Goal: Task Accomplishment & Management: Use online tool/utility

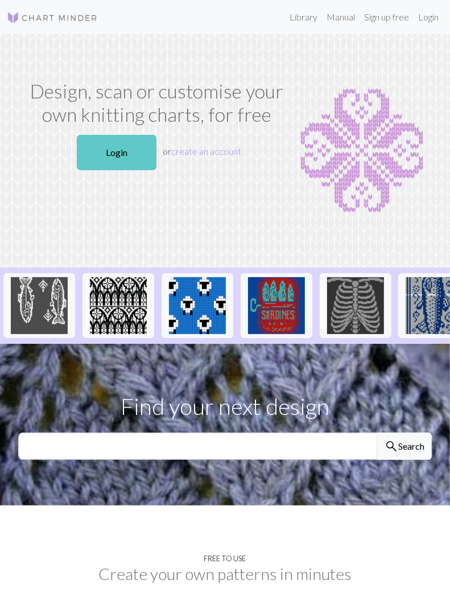
click at [123, 143] on link "Login" at bounding box center [117, 152] width 80 height 35
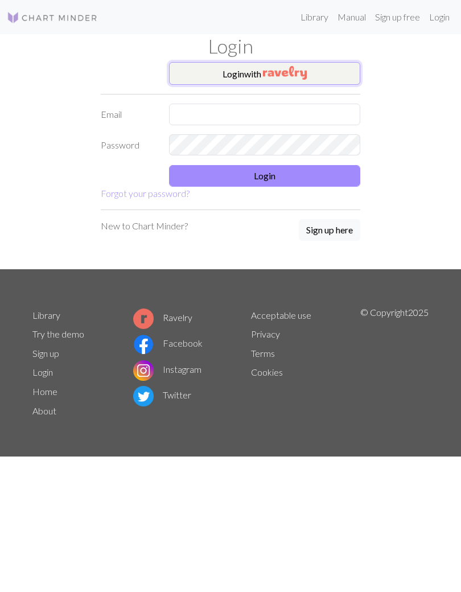
click at [235, 71] on button "Login with" at bounding box center [264, 73] width 191 height 23
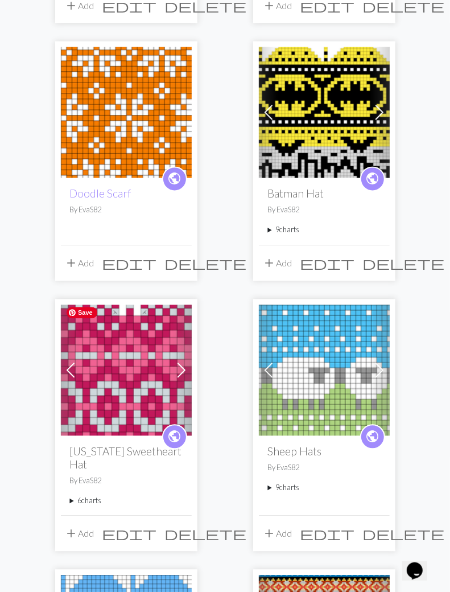
scroll to position [849, 0]
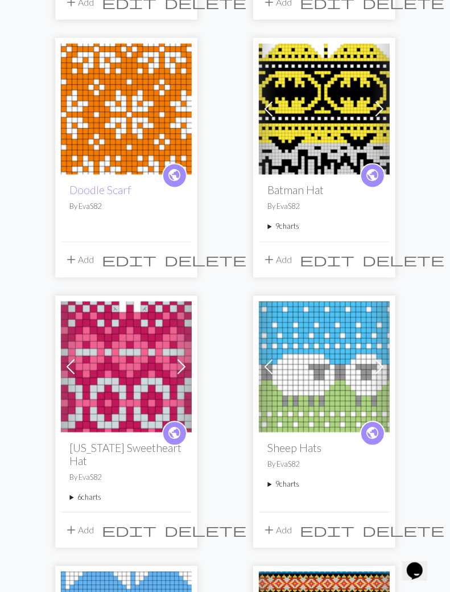
click at [75, 495] on summary "6 charts" at bounding box center [126, 497] width 113 height 11
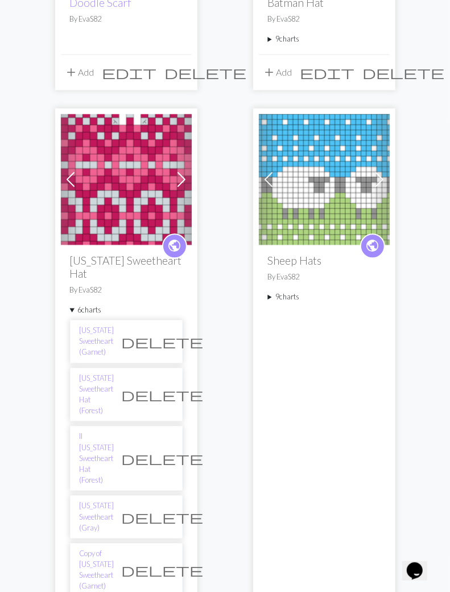
scroll to position [1131, 0]
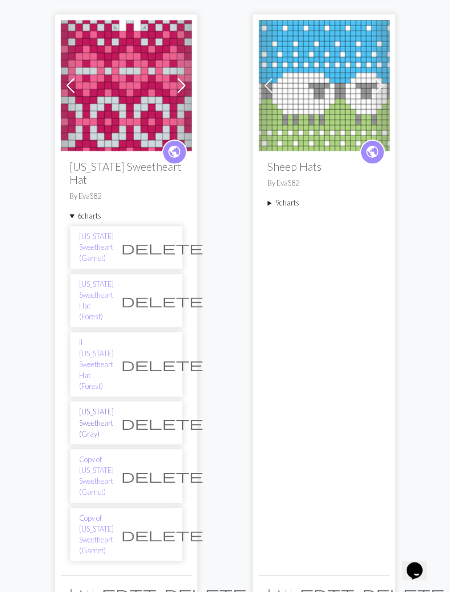
click at [106, 406] on link "[US_STATE] Sweetheart (Gray)" at bounding box center [97, 422] width 35 height 33
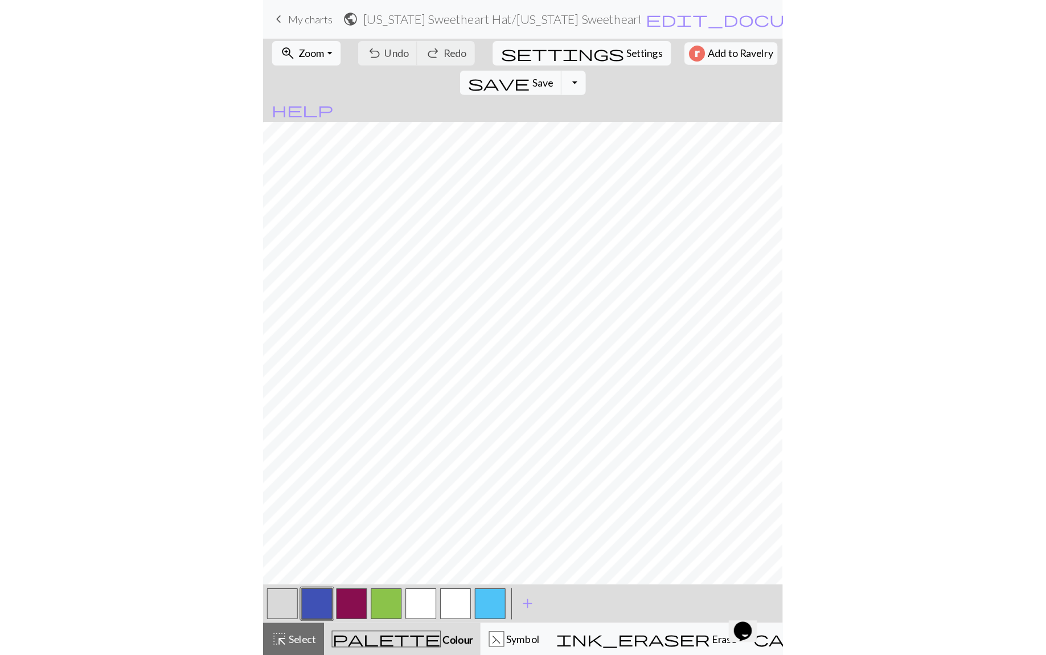
scroll to position [13, 0]
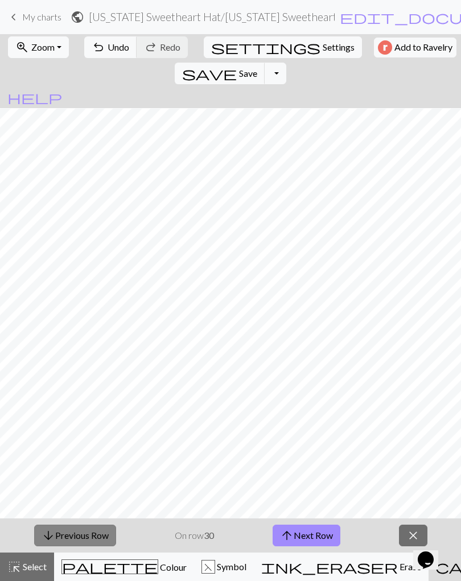
click at [96, 536] on button "arrow_downward Previous Row" at bounding box center [75, 536] width 82 height 22
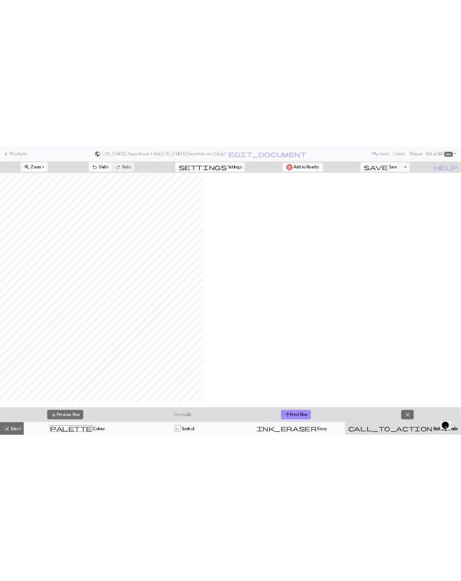
scroll to position [0, 0]
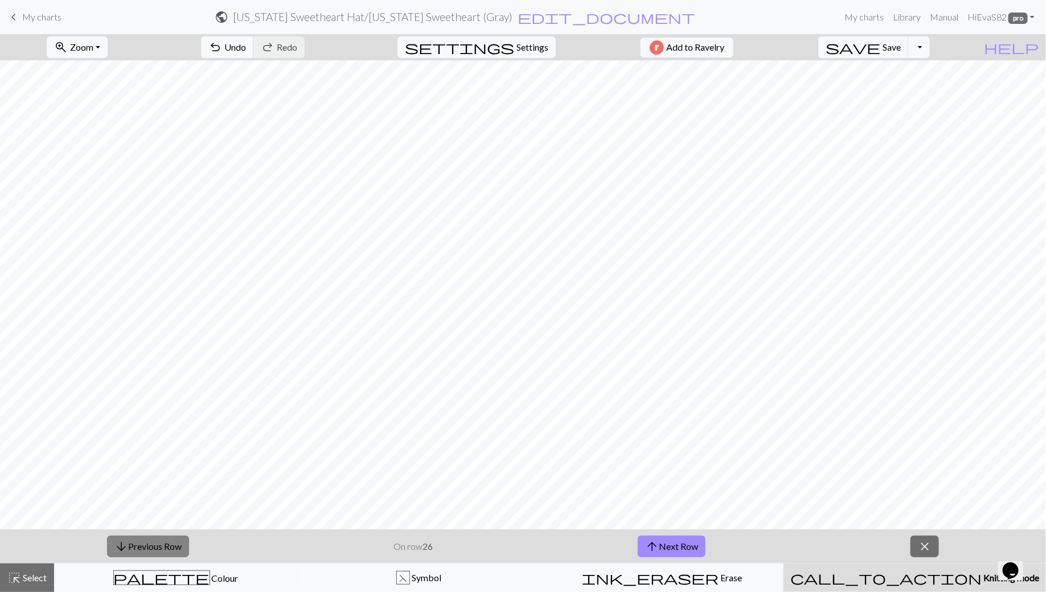
click at [148, 549] on button "arrow_downward Previous Row" at bounding box center [148, 547] width 82 height 22
click at [450, 545] on button "arrow_upward Next Row" at bounding box center [672, 547] width 68 height 22
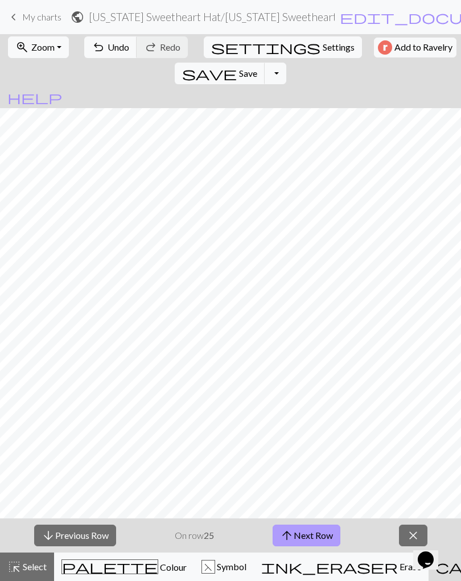
click at [292, 535] on span "arrow_upward" at bounding box center [287, 536] width 14 height 16
click at [407, 531] on span "close" at bounding box center [413, 536] width 14 height 16
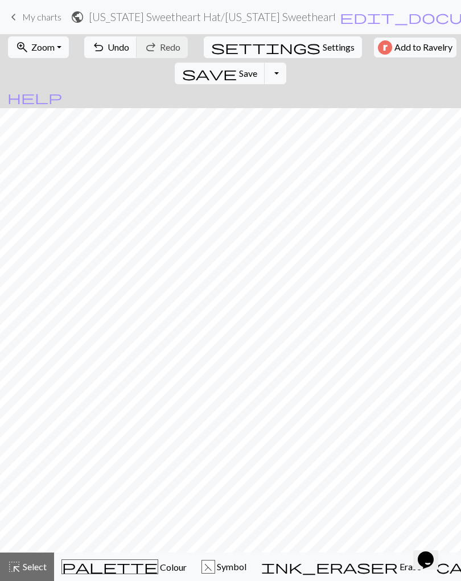
click at [323, 53] on span "Settings" at bounding box center [339, 47] width 32 height 14
select select "aran"
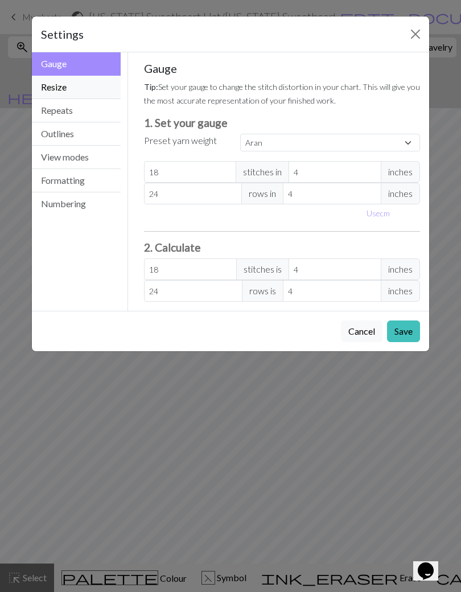
click at [92, 89] on button "Resize" at bounding box center [76, 87] width 89 height 23
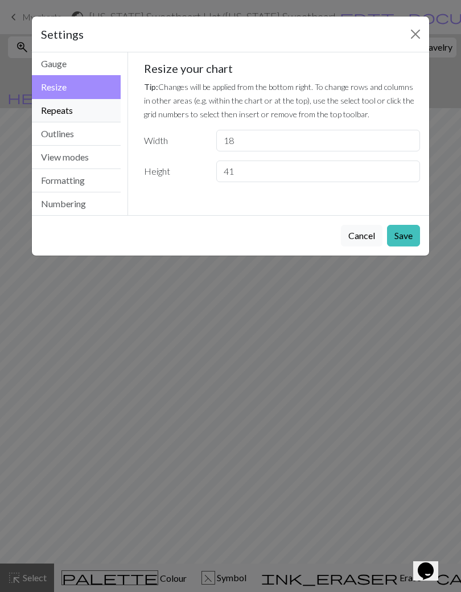
click at [87, 105] on button "Repeats" at bounding box center [76, 110] width 89 height 23
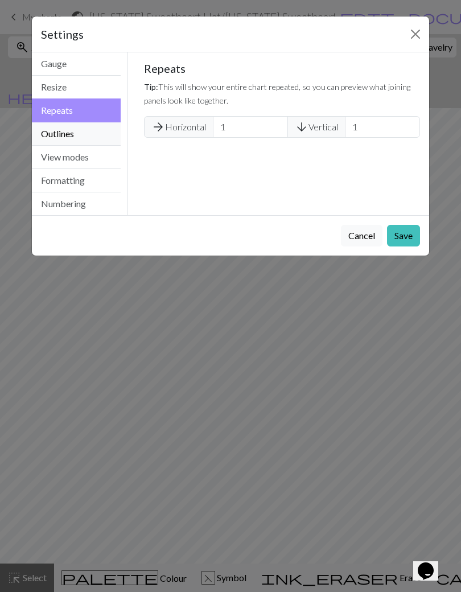
click at [85, 127] on button "Outlines" at bounding box center [76, 133] width 89 height 23
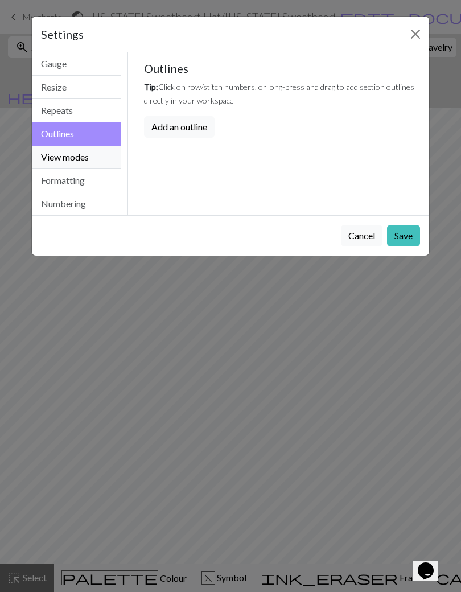
click at [80, 147] on button "View modes" at bounding box center [76, 157] width 89 height 23
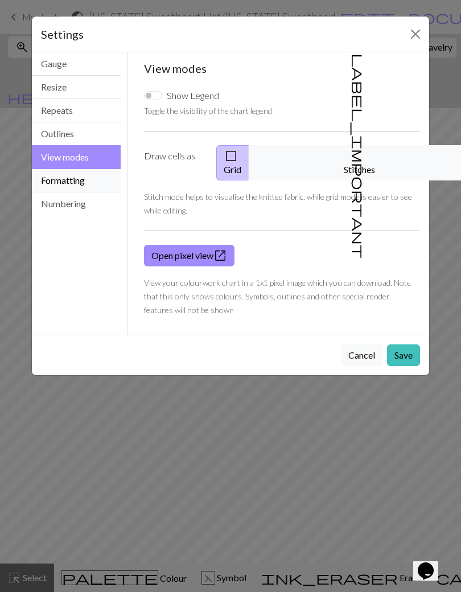
click at [92, 178] on button "Formatting" at bounding box center [76, 180] width 89 height 23
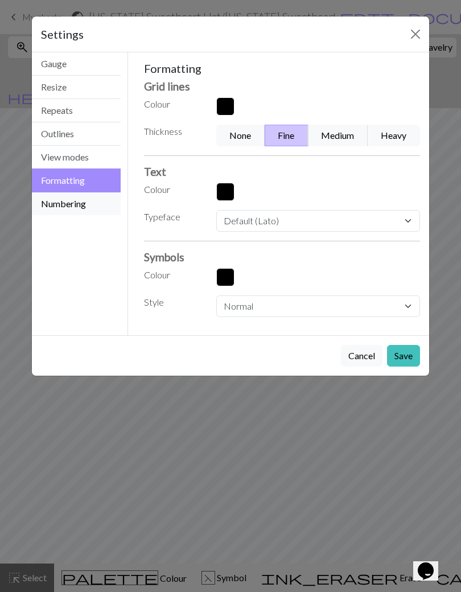
click at [84, 195] on button "Numbering" at bounding box center [76, 203] width 89 height 23
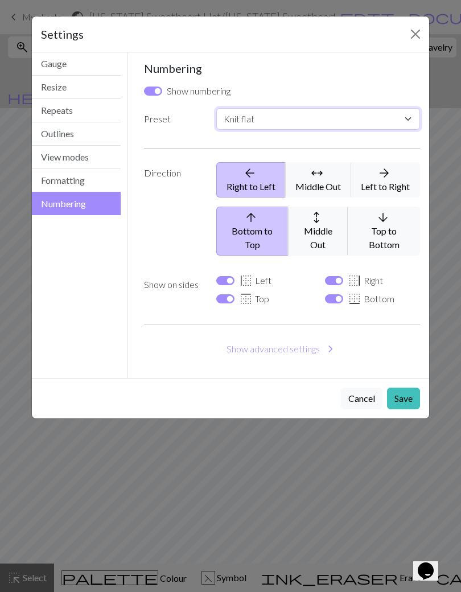
click at [276, 121] on select "Custom Knit flat Knit in the round Lace knitting Cross stitch" at bounding box center [318, 119] width 204 height 22
select select "round"
click at [216, 108] on select "Custom Knit flat Knit in the round Lace knitting Cross stitch" at bounding box center [318, 119] width 204 height 22
checkbox input "false"
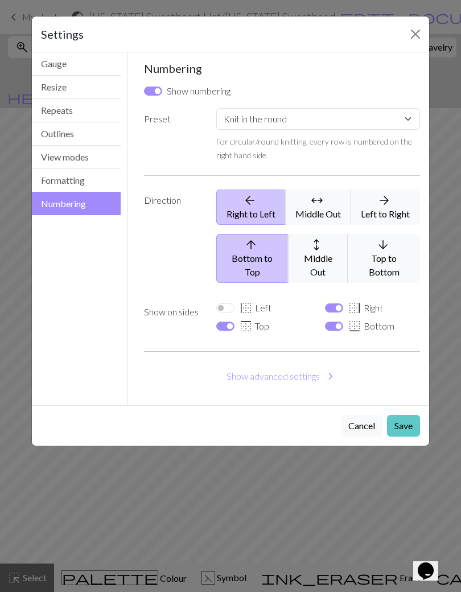
click at [397, 415] on button "Save" at bounding box center [403, 426] width 33 height 22
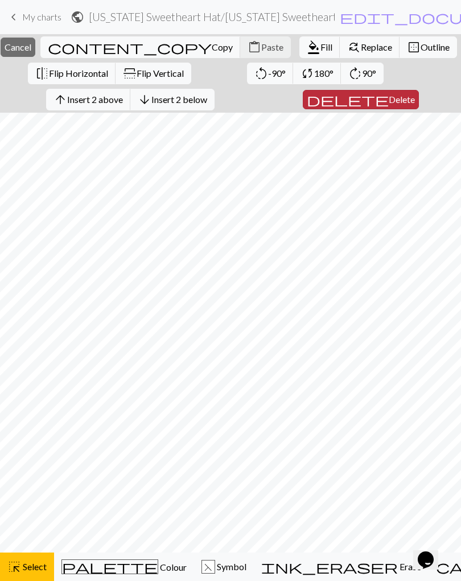
click at [389, 100] on span "Delete" at bounding box center [402, 99] width 26 height 11
click at [113, 98] on span "Insert 1 above" at bounding box center [95, 99] width 56 height 11
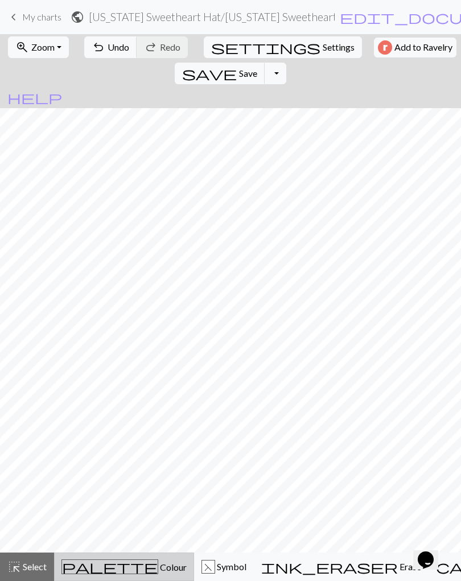
click at [88, 562] on span "palette" at bounding box center [110, 567] width 96 height 16
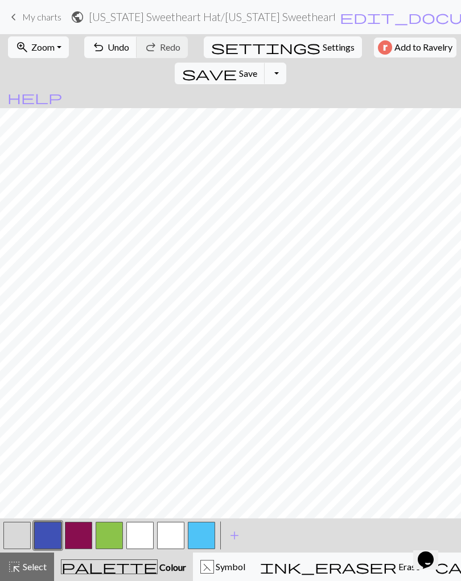
click at [71, 529] on button "button" at bounding box center [78, 535] width 27 height 27
click at [83, 539] on button "button" at bounding box center [78, 535] width 27 height 27
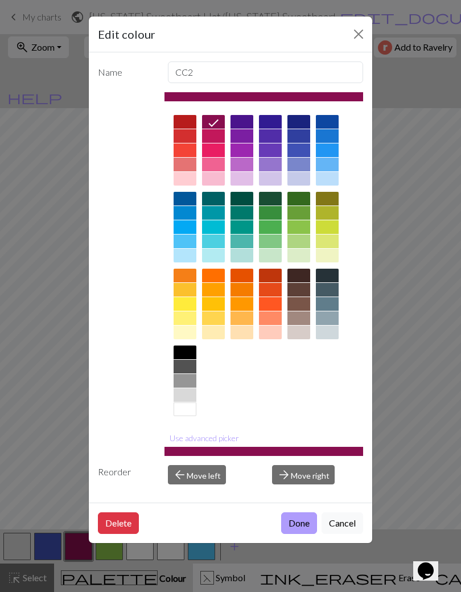
click at [300, 523] on button "Done" at bounding box center [299, 523] width 36 height 22
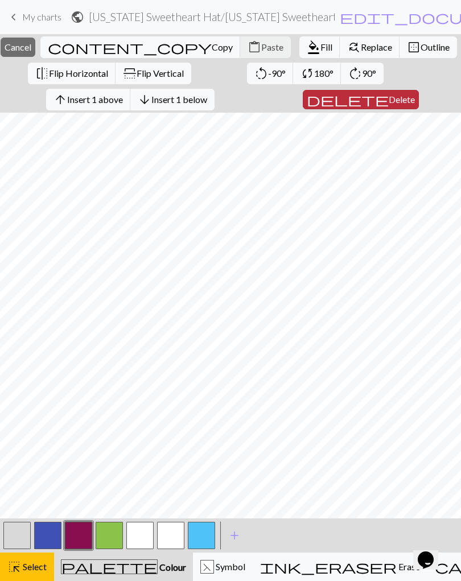
click at [389, 98] on span "Delete" at bounding box center [402, 99] width 26 height 11
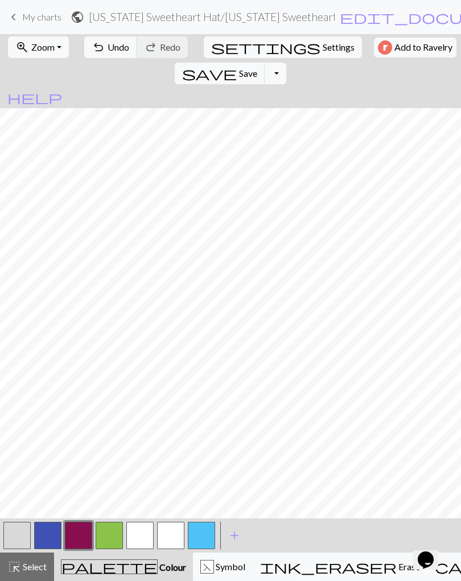
click at [53, 539] on button "button" at bounding box center [47, 535] width 27 height 27
click at [18, 537] on button "button" at bounding box center [16, 535] width 27 height 27
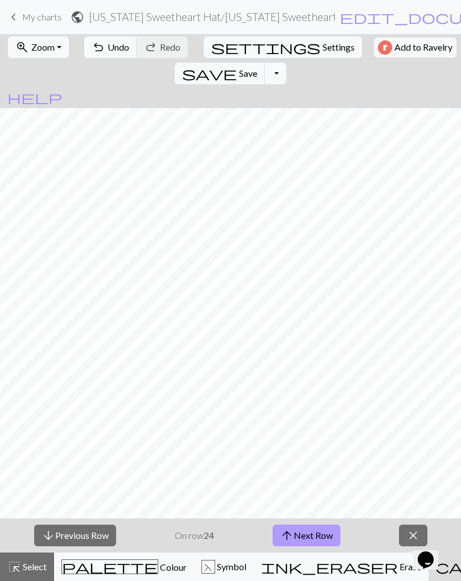
click at [292, 525] on button "arrow_upward Next Row" at bounding box center [307, 536] width 68 height 22
click at [309, 534] on button "arrow_upward Next Row" at bounding box center [307, 536] width 68 height 22
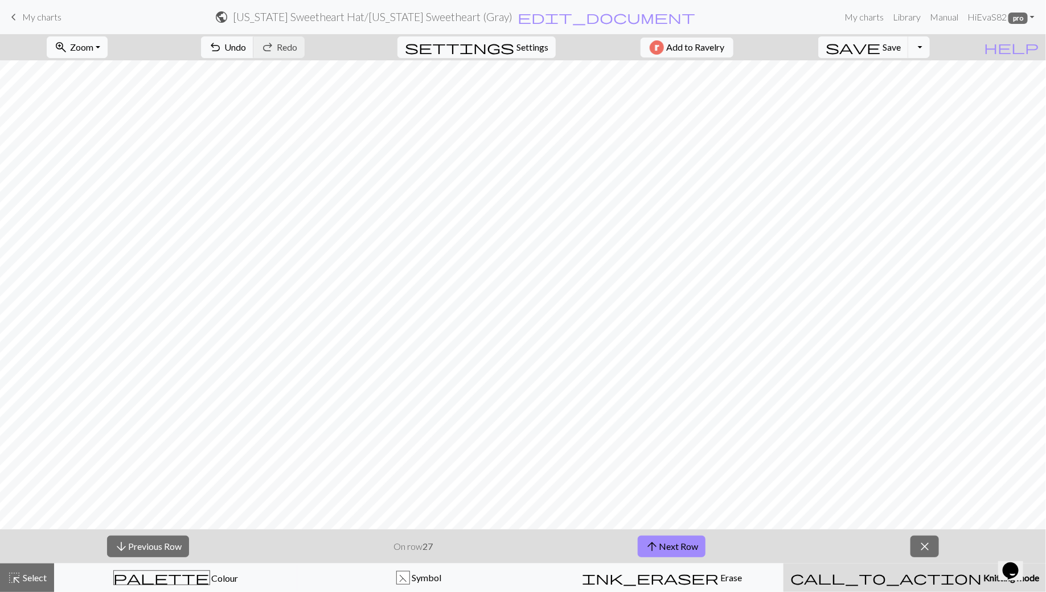
click at [91, 53] on button "zoom_in Zoom Zoom" at bounding box center [77, 47] width 61 height 22
click at [93, 90] on button "Fit width" at bounding box center [92, 90] width 90 height 18
click at [450, 548] on span "close" at bounding box center [925, 547] width 14 height 16
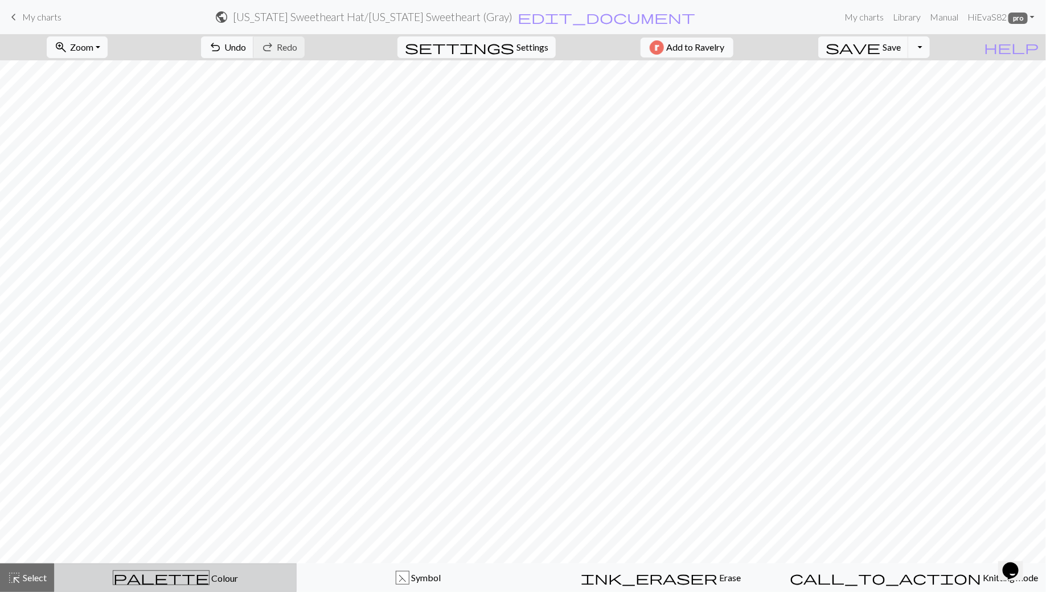
click at [162, 584] on span "palette" at bounding box center [161, 578] width 96 height 16
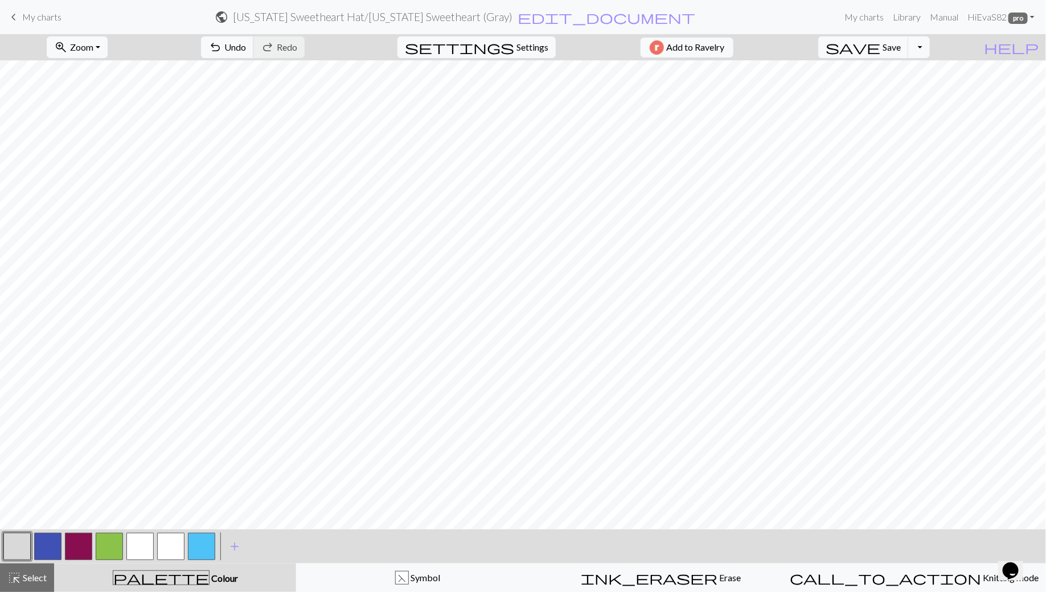
click at [50, 548] on button "button" at bounding box center [47, 546] width 27 height 27
click at [246, 51] on span "Undo" at bounding box center [235, 47] width 22 height 11
click at [254, 56] on button "undo Undo Undo" at bounding box center [227, 47] width 53 height 22
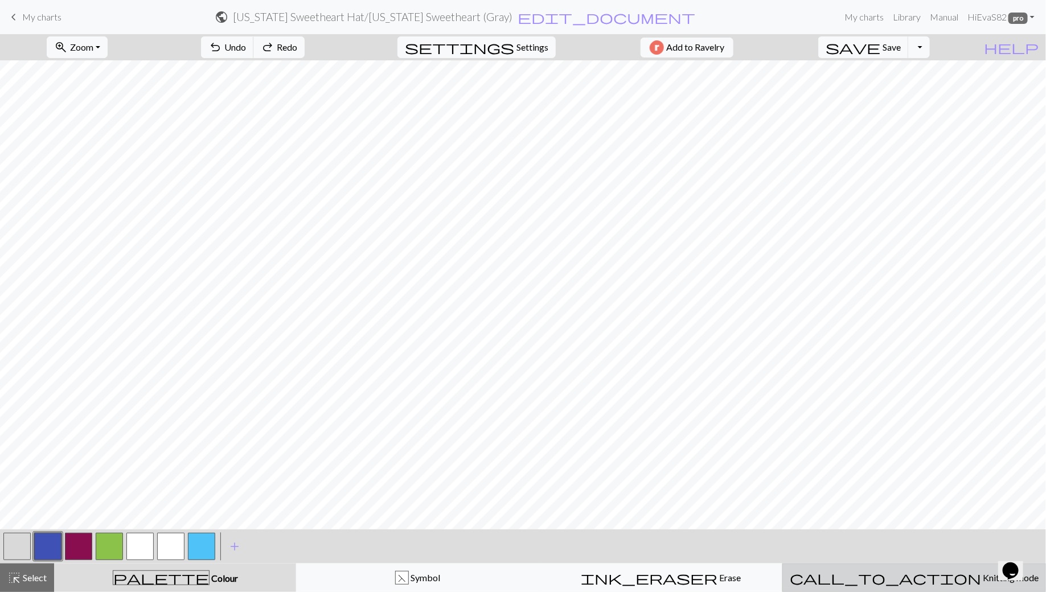
click at [450, 577] on div "call_to_action Knitting mode Knitting mode" at bounding box center [914, 578] width 249 height 14
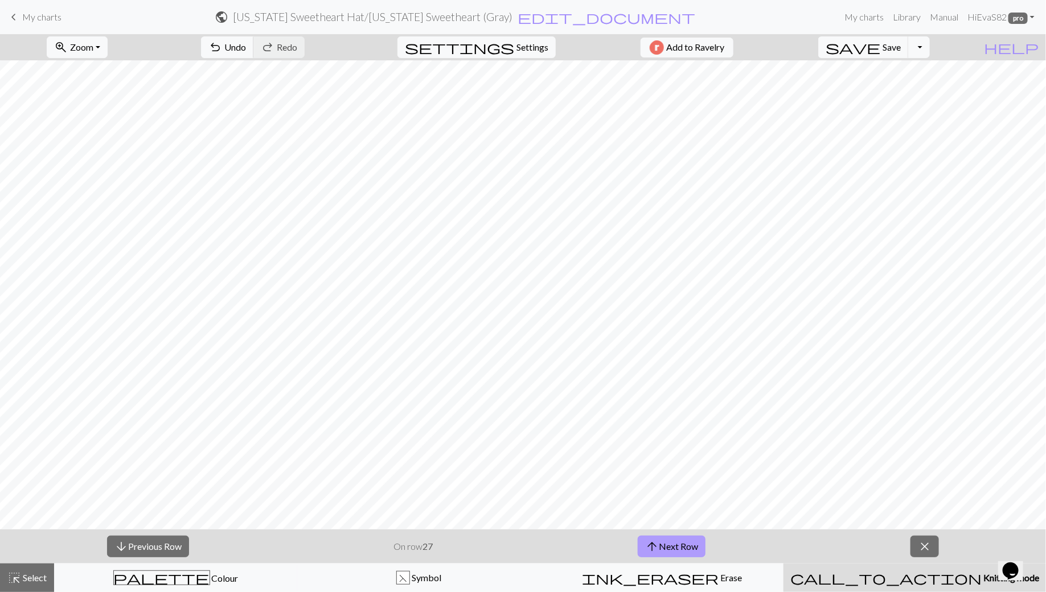
click at [450, 543] on button "arrow_upward Next Row" at bounding box center [672, 547] width 68 height 22
